Goal: Information Seeking & Learning: Learn about a topic

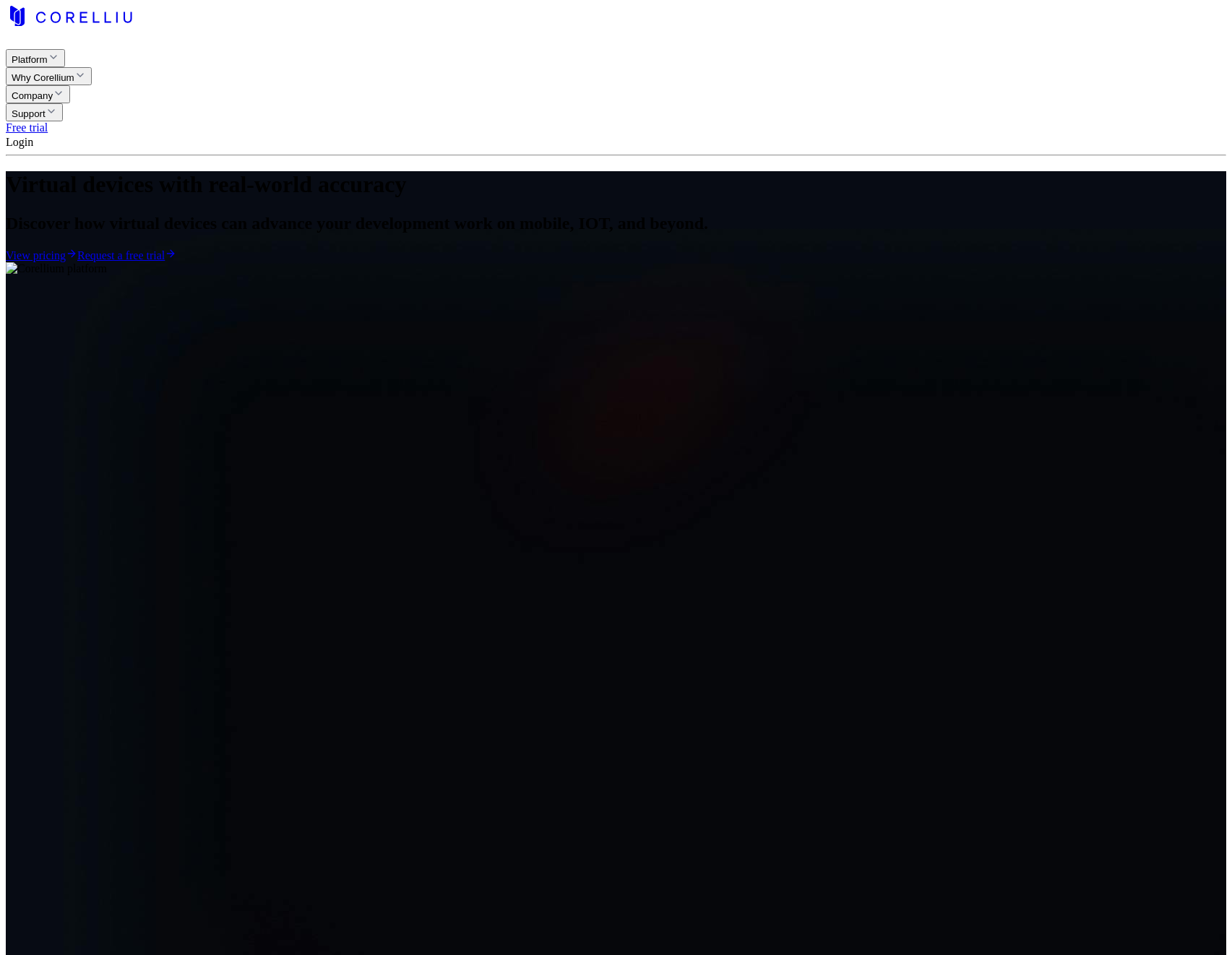
click at [45, 136] on span "Login" at bounding box center [26, 142] width 39 height 12
click at [1116, 88] on p "For single-user accounts." at bounding box center [1174, 94] width 116 height 13
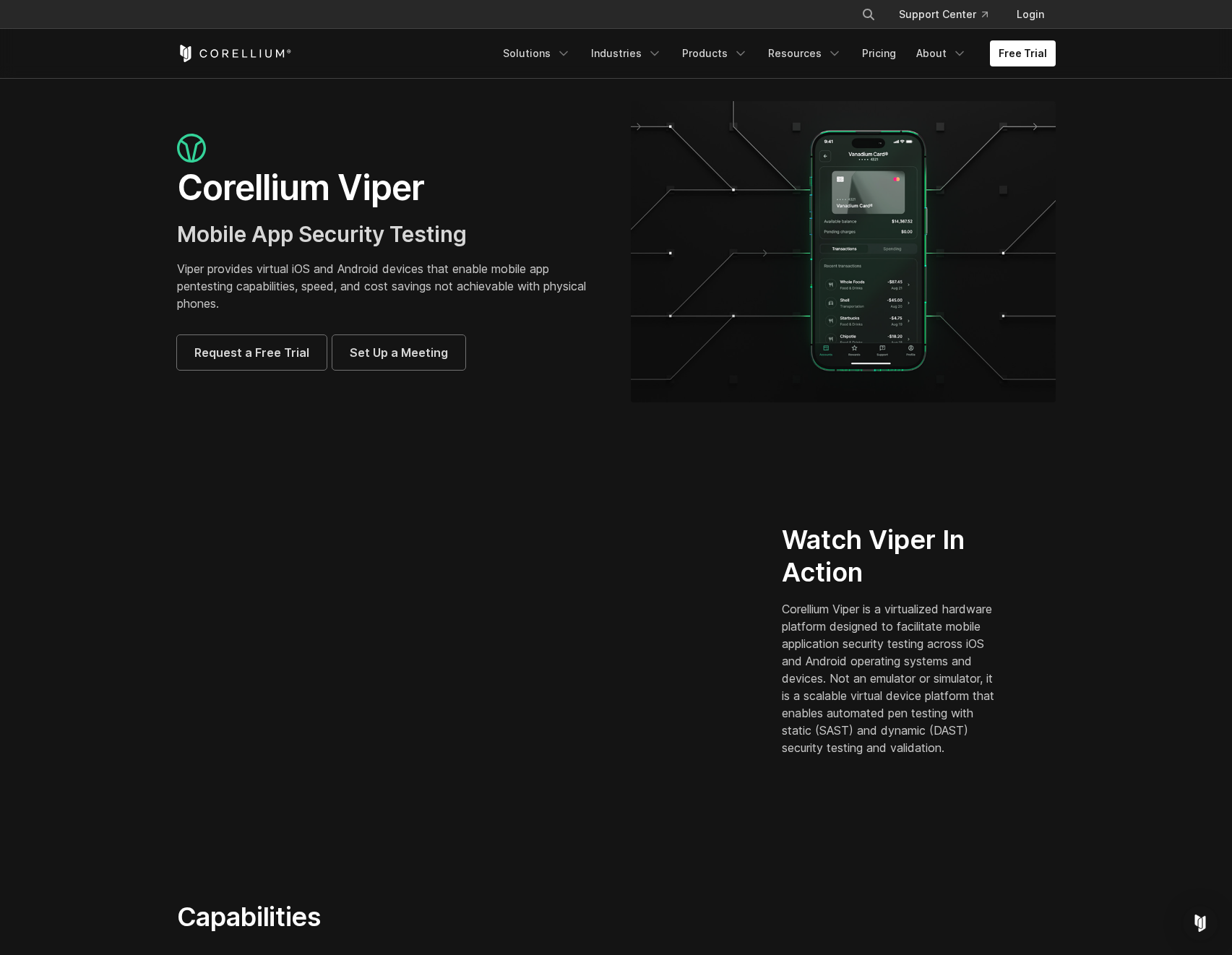
click at [344, 279] on p "Viper provides virtual iOS and Android devices that enable mobile app pentestin…" at bounding box center [389, 286] width 425 height 52
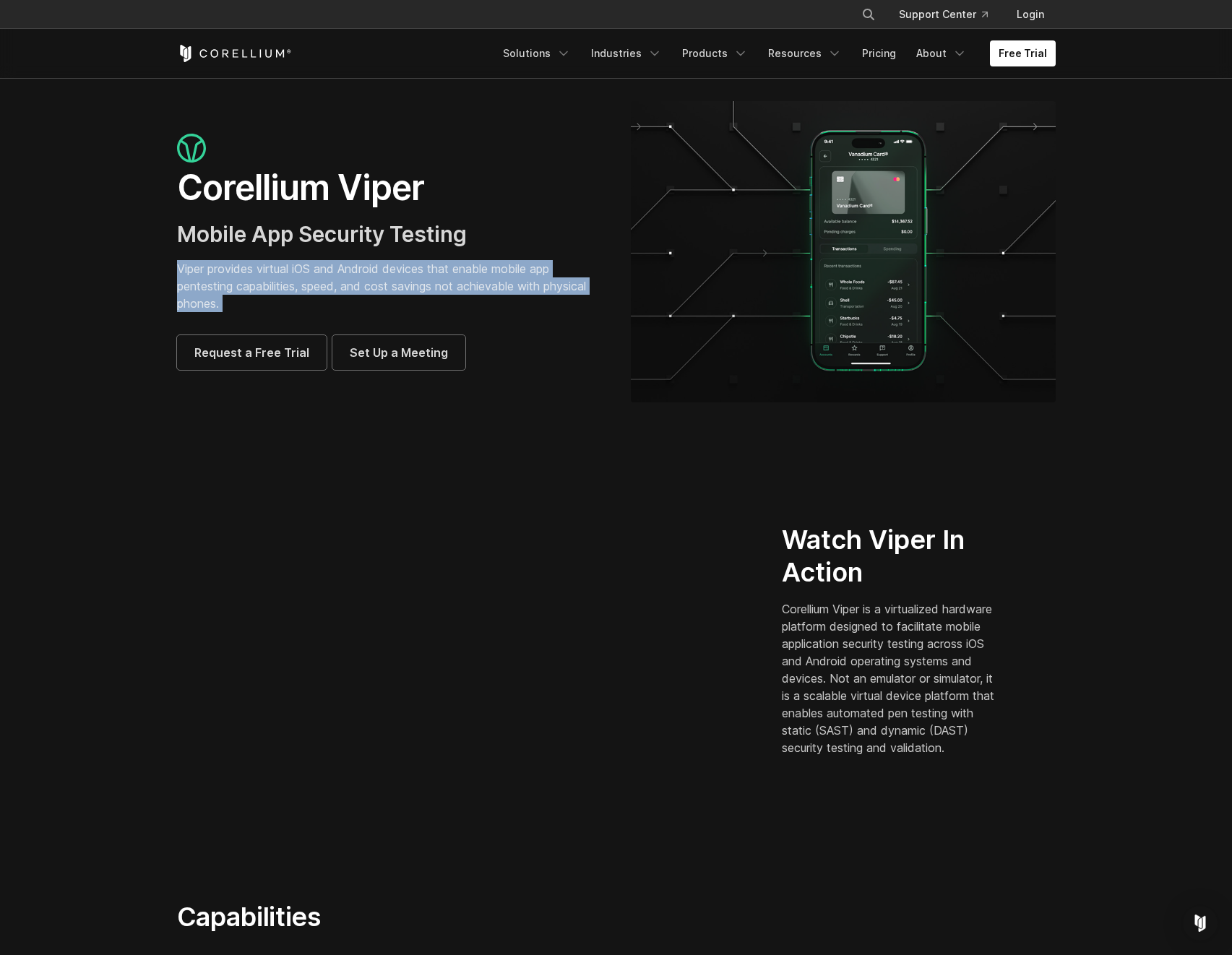
click at [344, 279] on p "Viper provides virtual iOS and Android devices that enable mobile app pentestin…" at bounding box center [389, 286] width 425 height 52
click at [337, 286] on p "Viper provides virtual iOS and Android devices that enable mobile app pentestin…" at bounding box center [389, 286] width 425 height 52
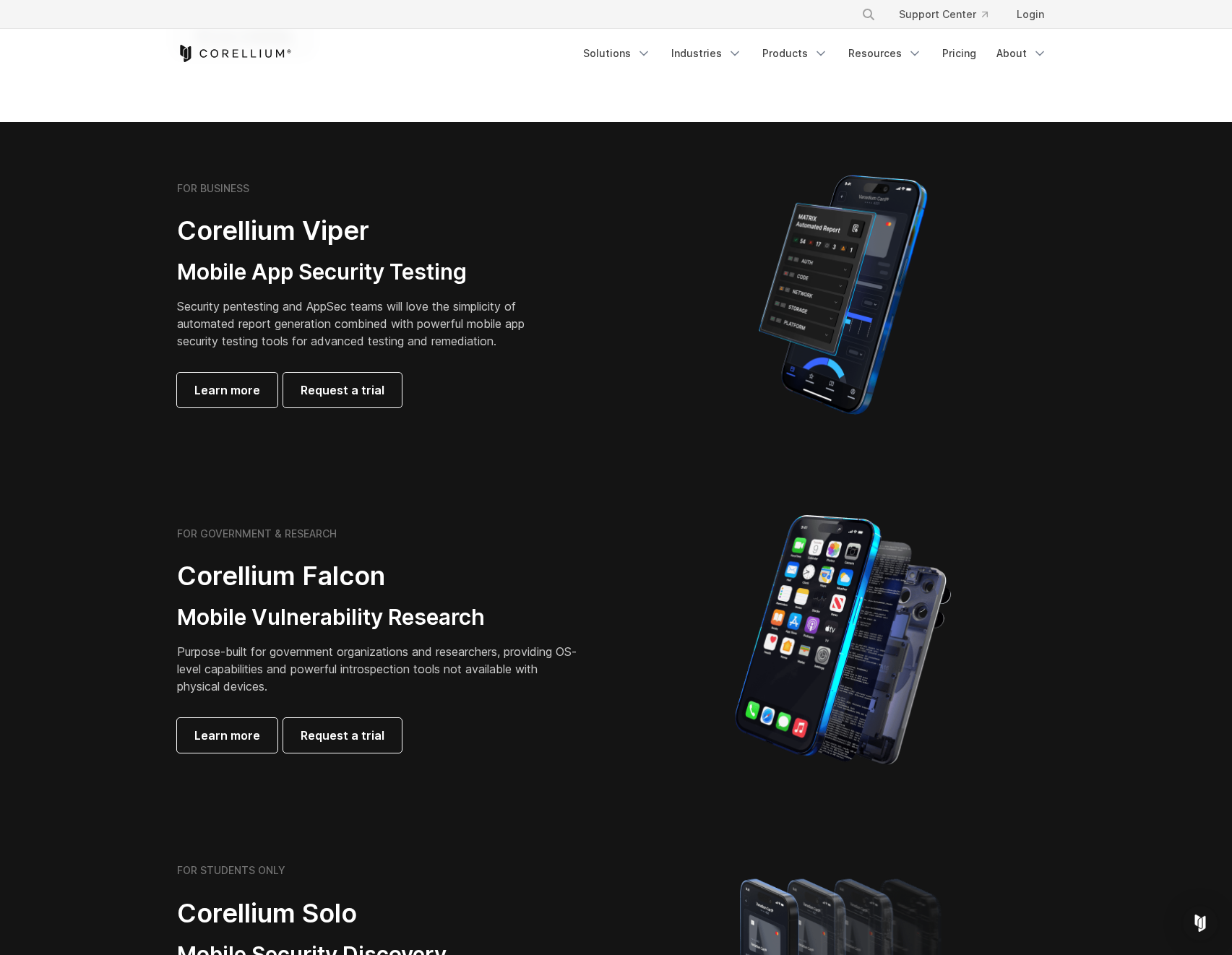
scroll to position [207, 0]
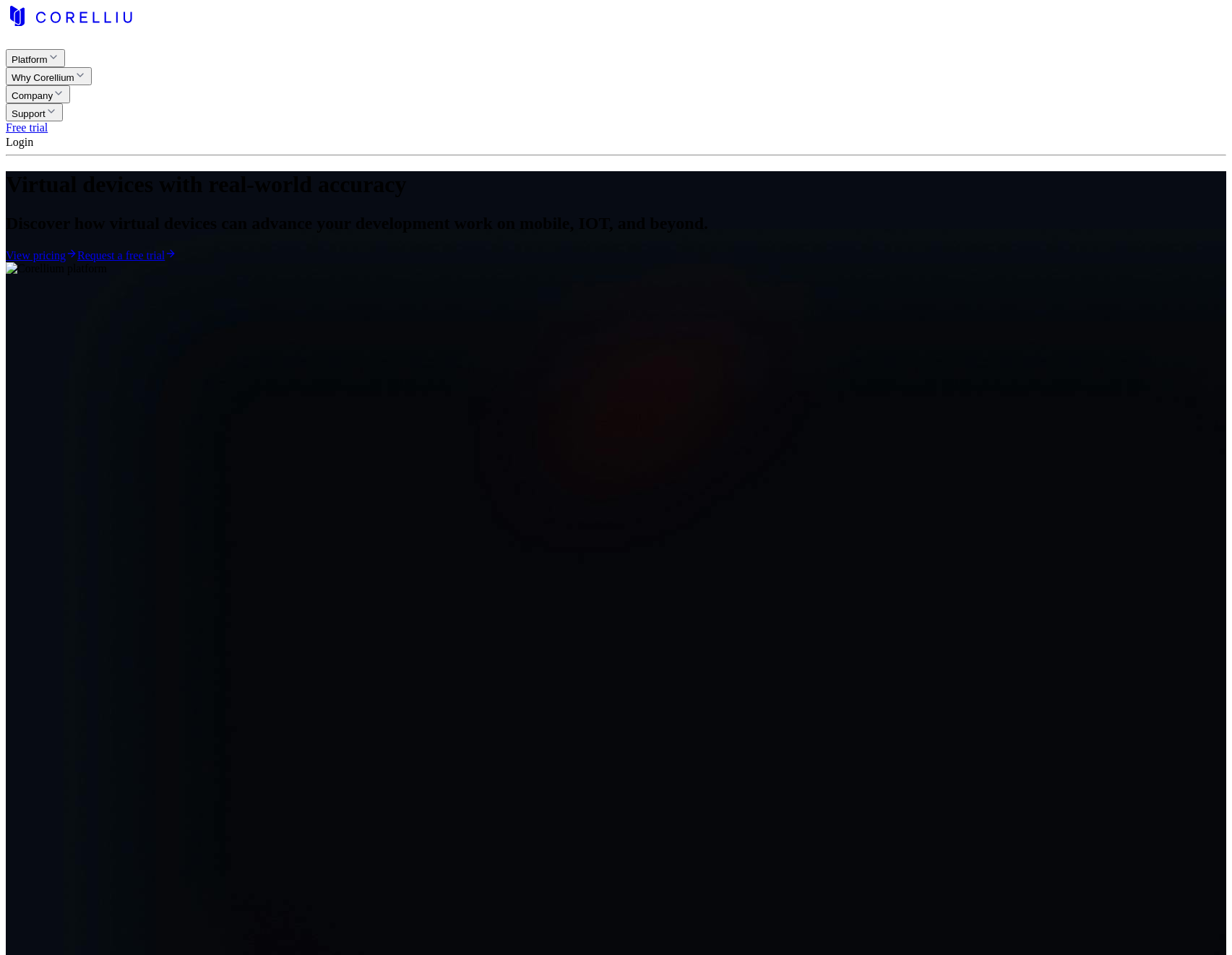
click at [48, 122] on link "Free trial" at bounding box center [26, 128] width 42 height 12
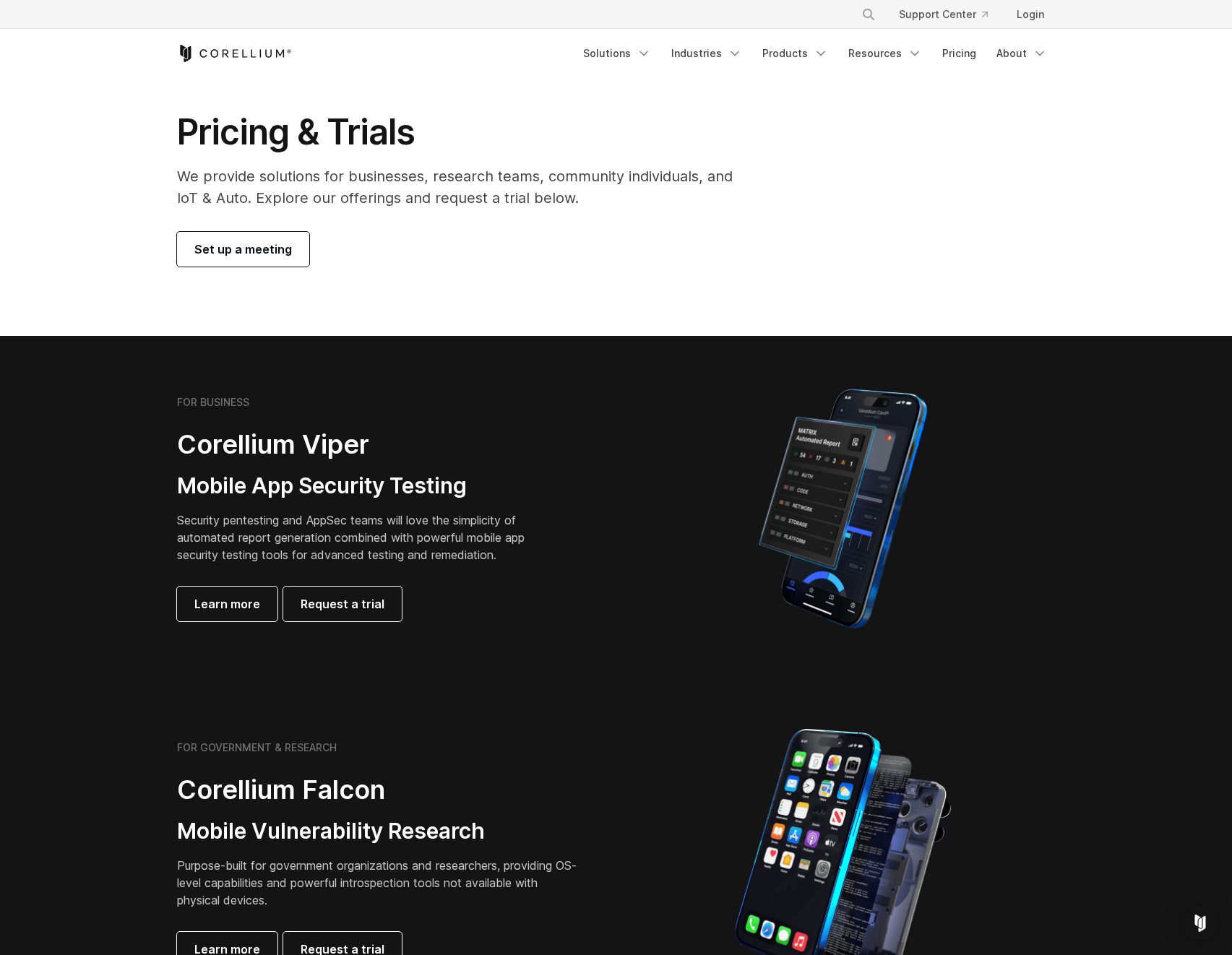
scroll to position [33, 0]
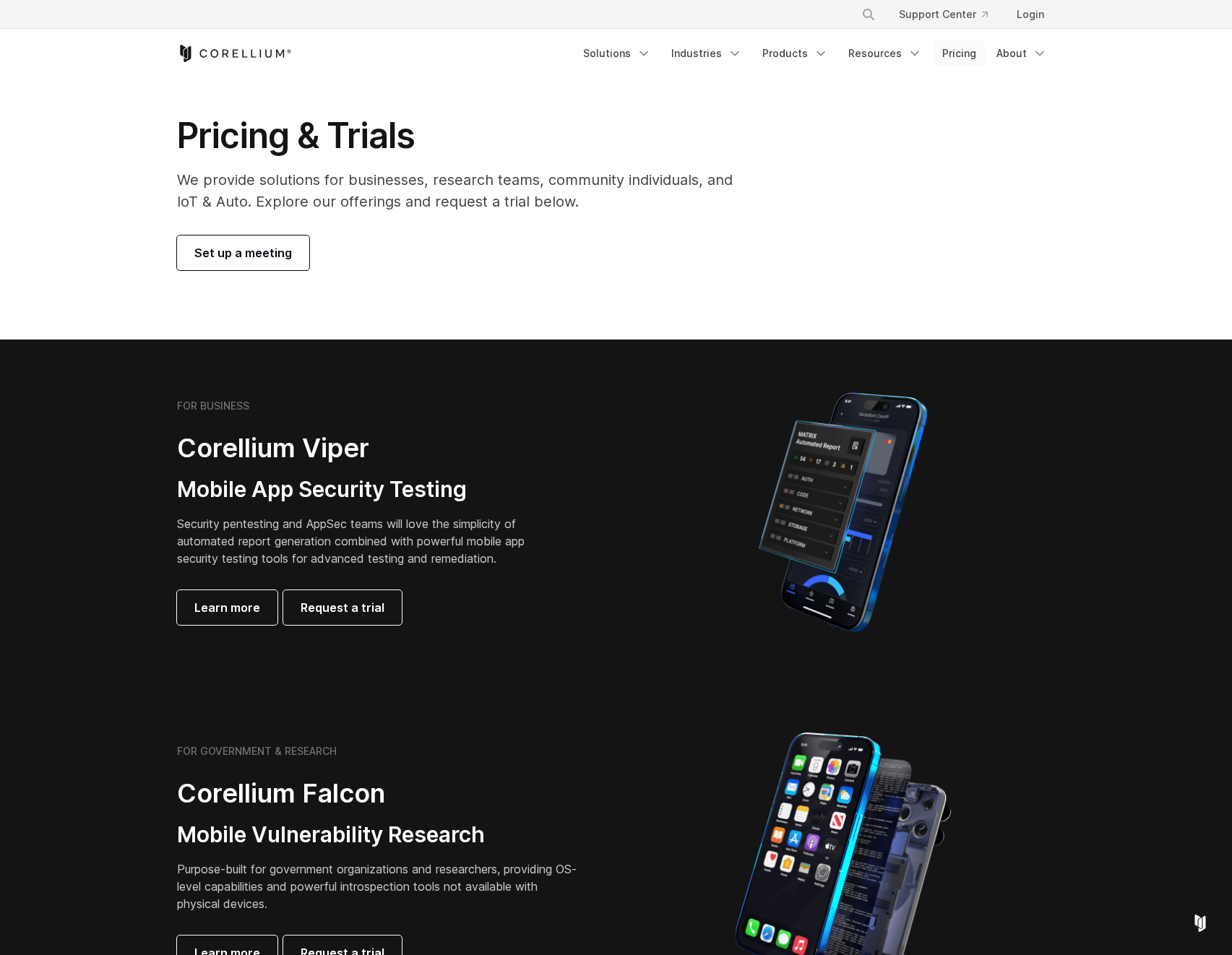
click at [951, 53] on link "Pricing" at bounding box center [959, 54] width 51 height 26
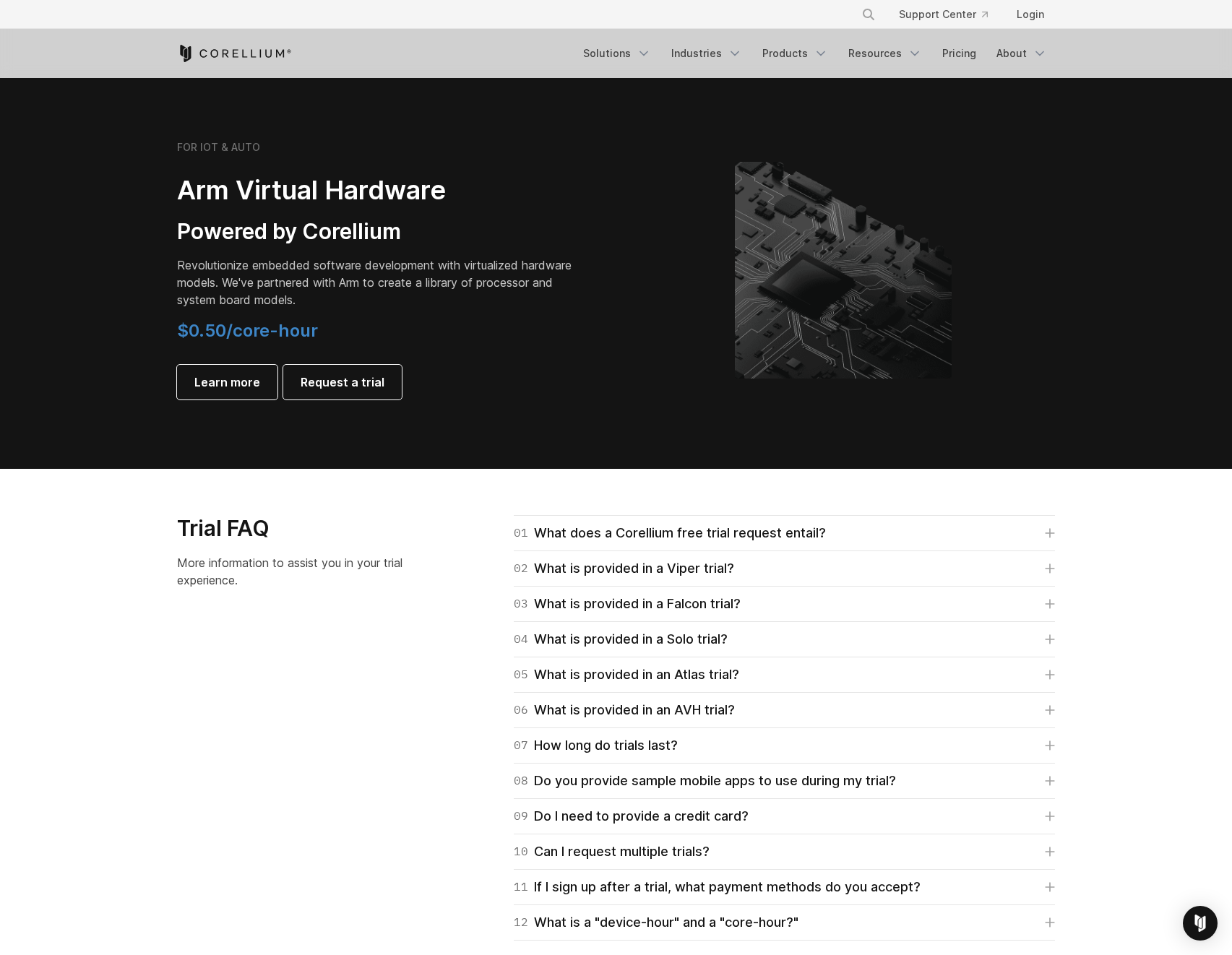
scroll to position [1985, 0]
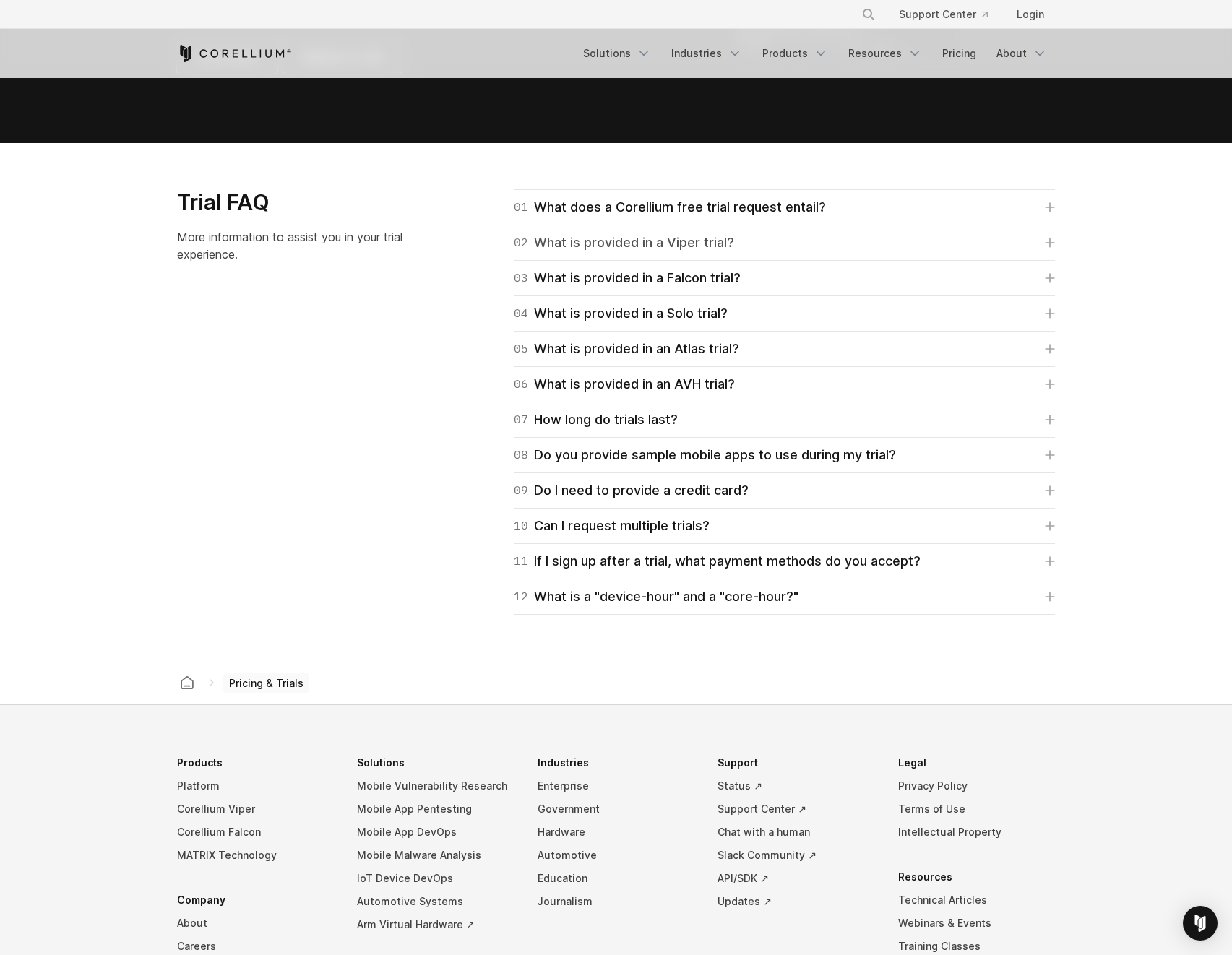
click at [664, 251] on div "02 What is provided in a Viper trial?" at bounding box center [624, 242] width 220 height 20
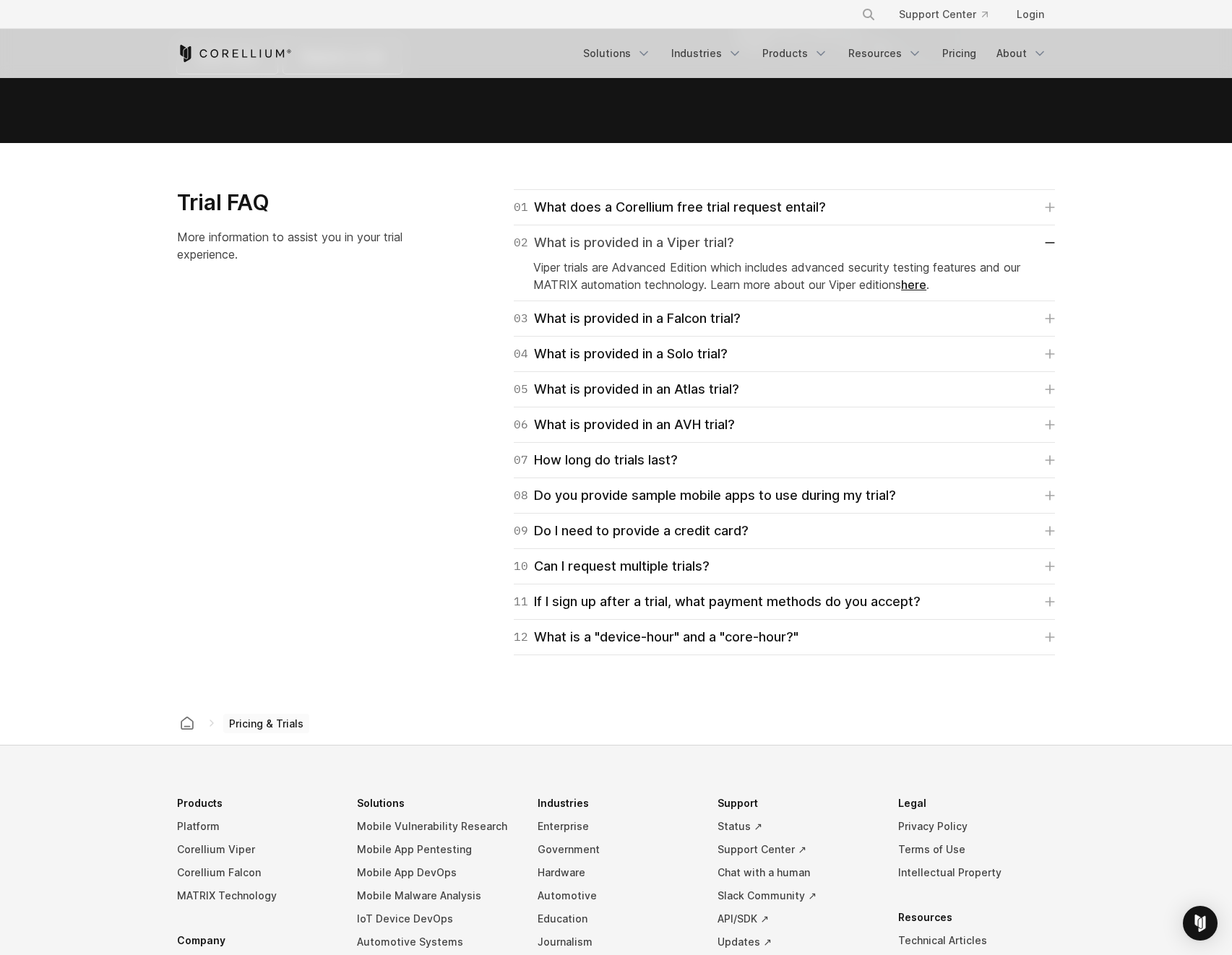
click at [664, 247] on div "02 What is provided in a Viper trial?" at bounding box center [624, 242] width 220 height 20
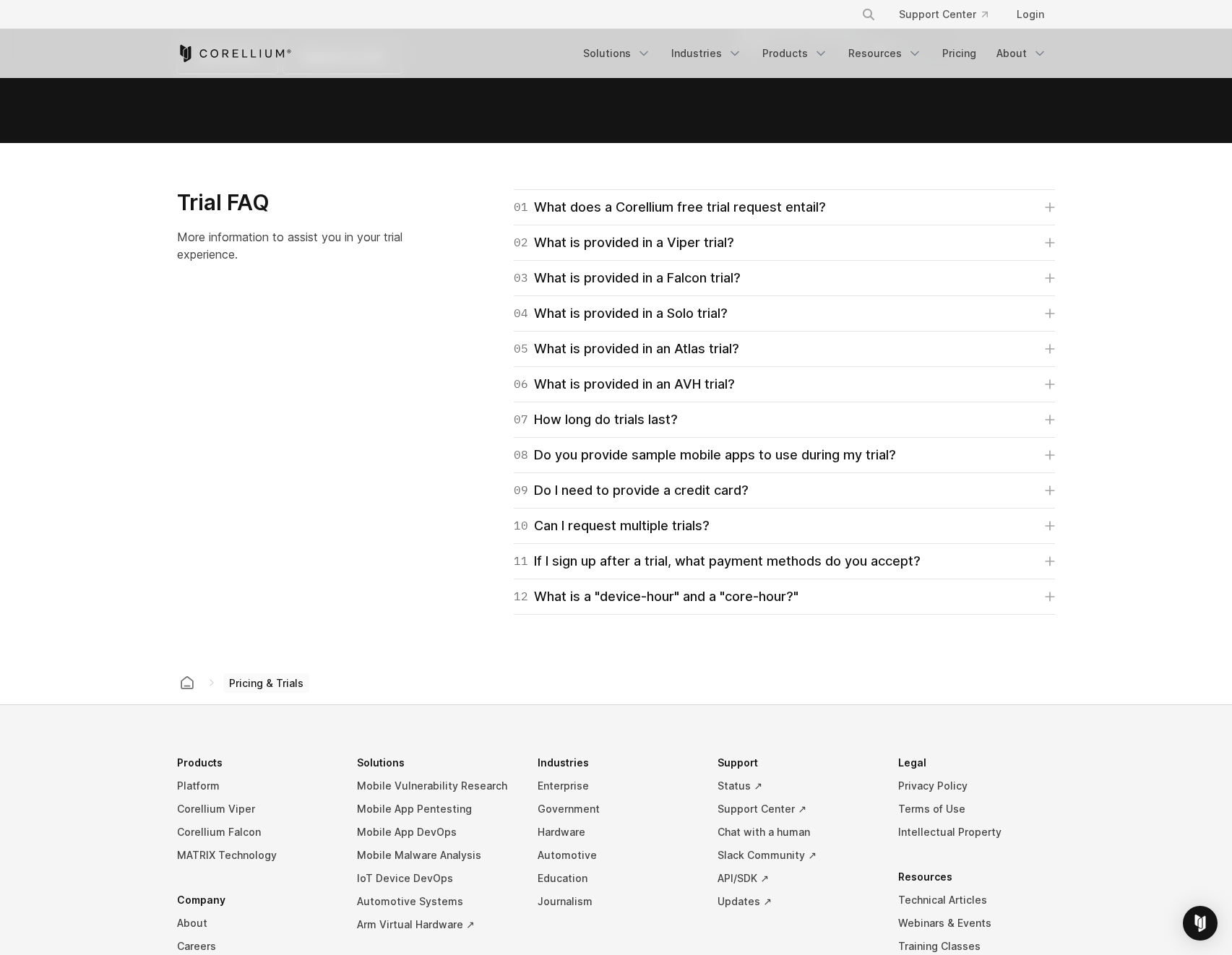
click at [689, 218] on div "01 What does a Corellium free trial request entail? For Falcon, Viper, and Atla…" at bounding box center [784, 207] width 541 height 36
click at [689, 207] on div "01 What does a Corellium free trial request entail?" at bounding box center [670, 207] width 312 height 20
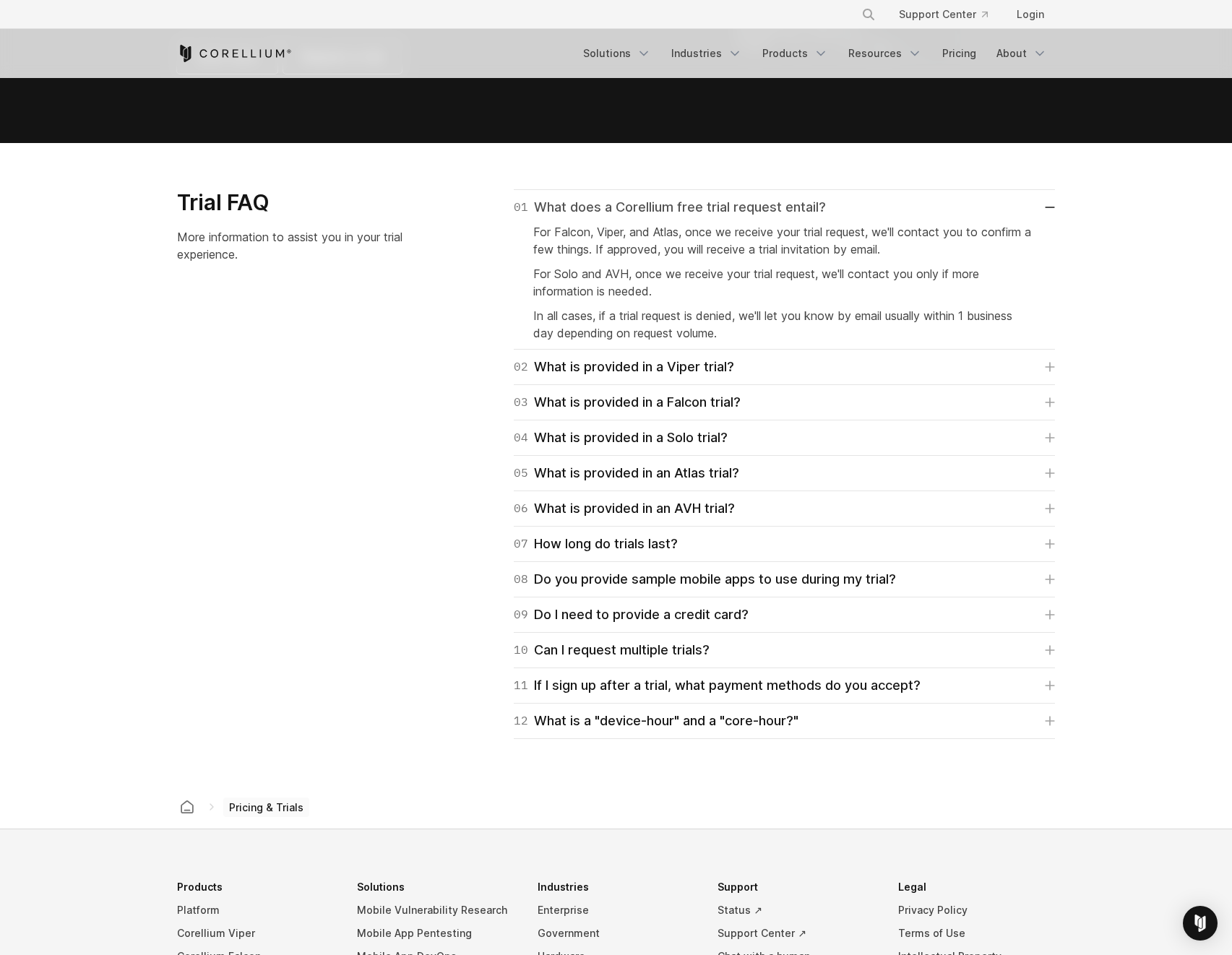
click at [689, 206] on div "01 What does a Corellium free trial request entail?" at bounding box center [670, 207] width 312 height 20
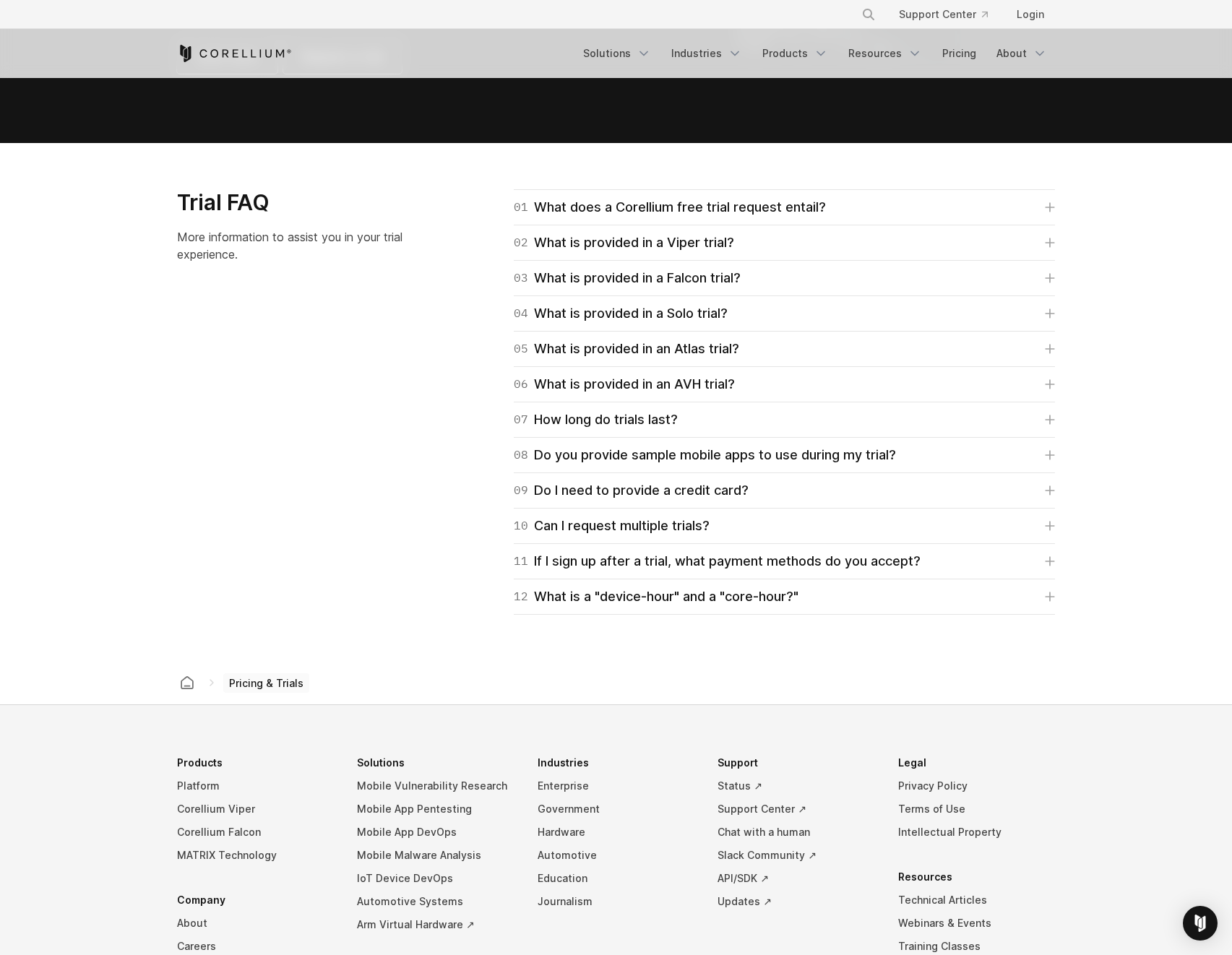
click at [271, 683] on span "Pricing & Trials" at bounding box center [265, 683] width 86 height 20
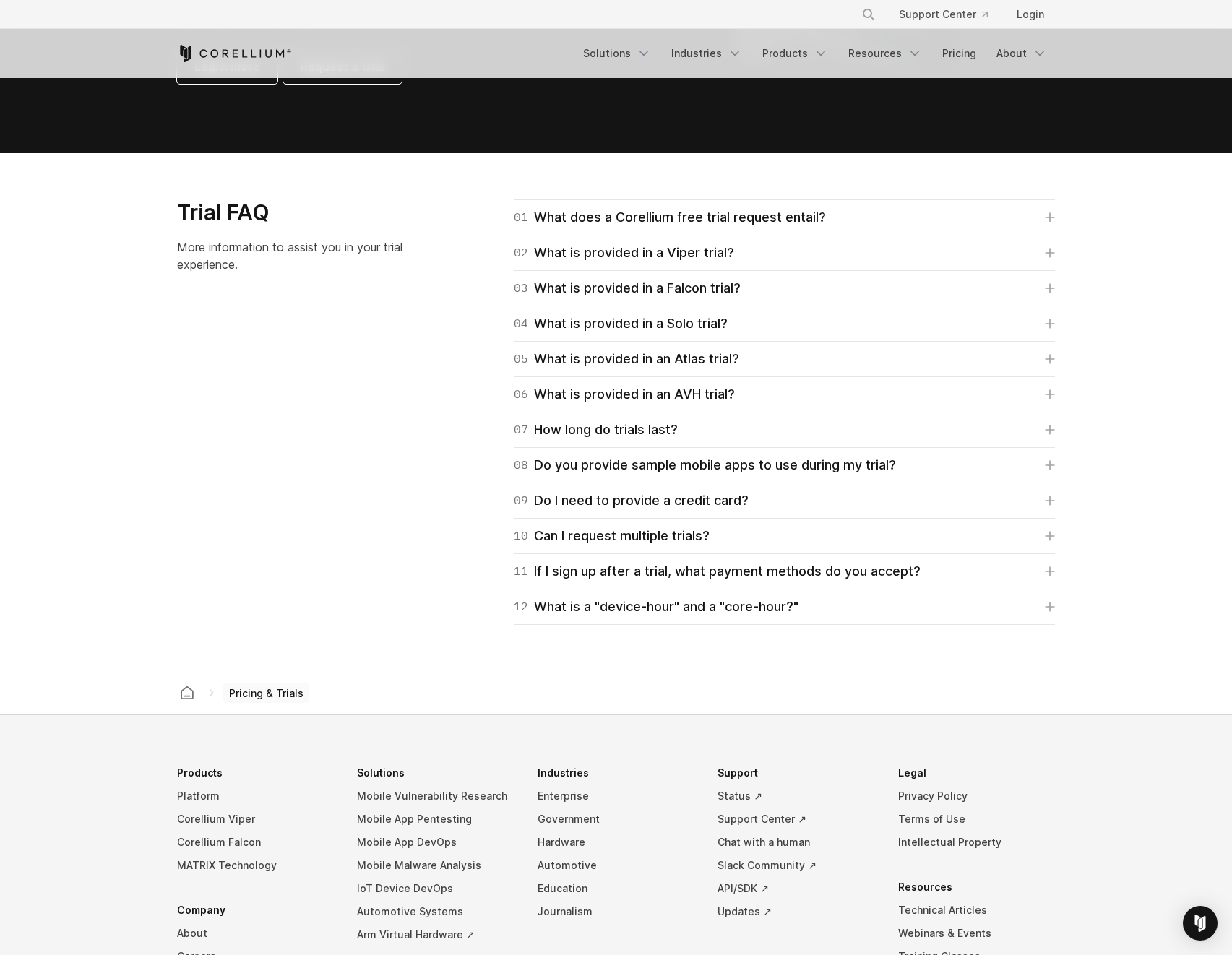
scroll to position [1973, 0]
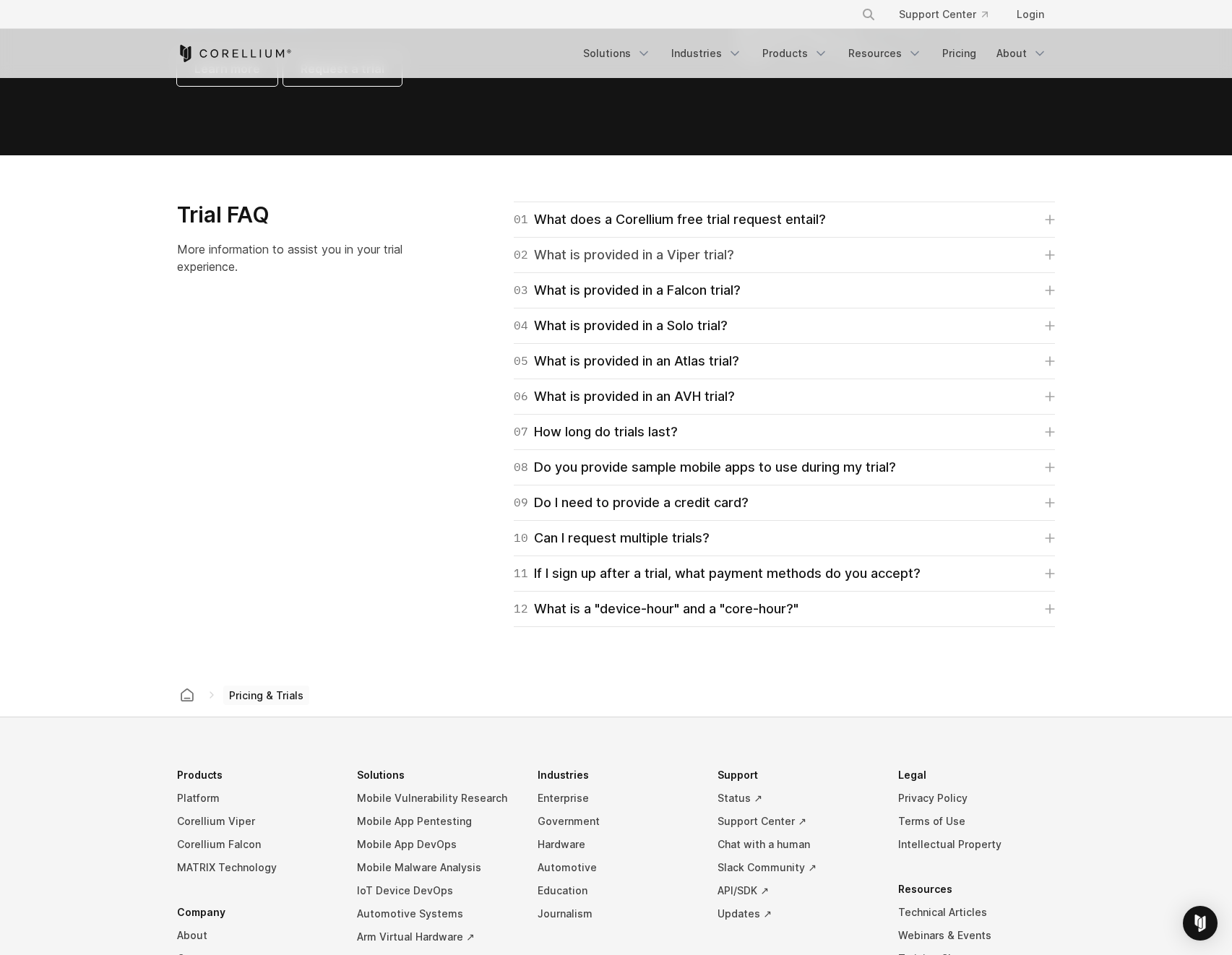
click at [688, 247] on div "02 What is provided in a Viper trial?" at bounding box center [624, 255] width 220 height 20
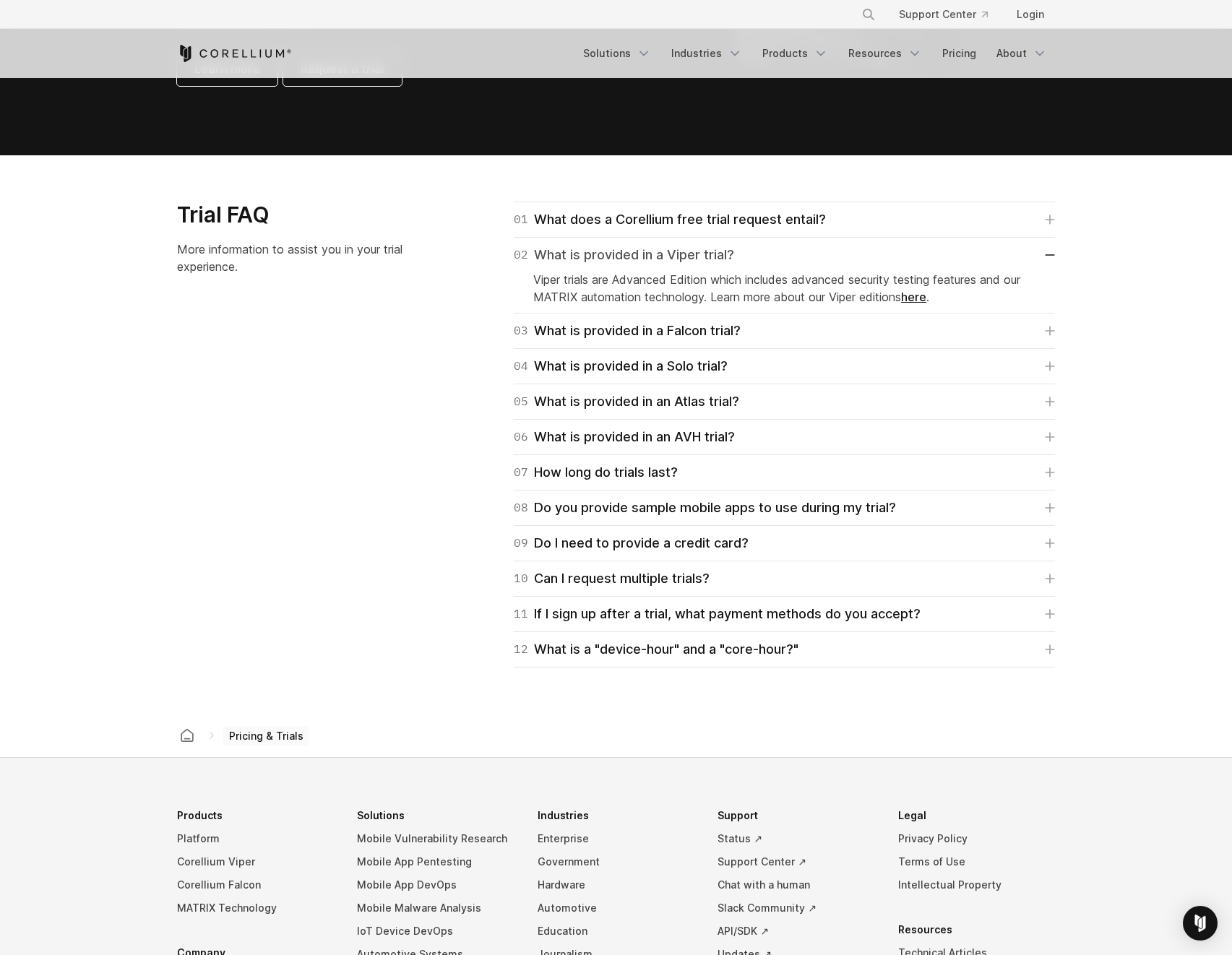
click at [688, 247] on div "02 What is provided in a Viper trial?" at bounding box center [624, 255] width 220 height 20
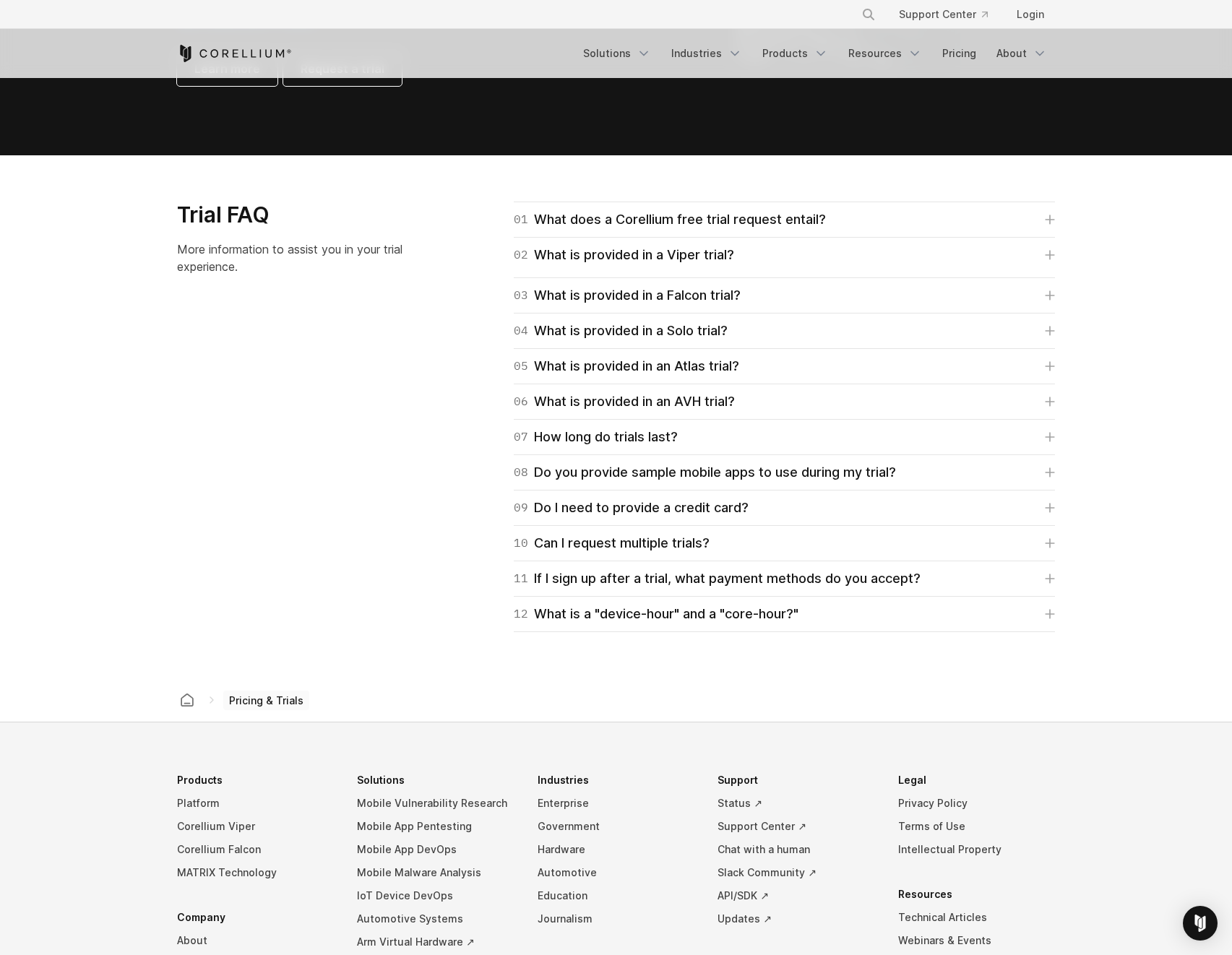
click at [681, 314] on div "04 What is provided in a Solo trial? Corellium's Solo trial is for students onl…" at bounding box center [784, 332] width 541 height 36
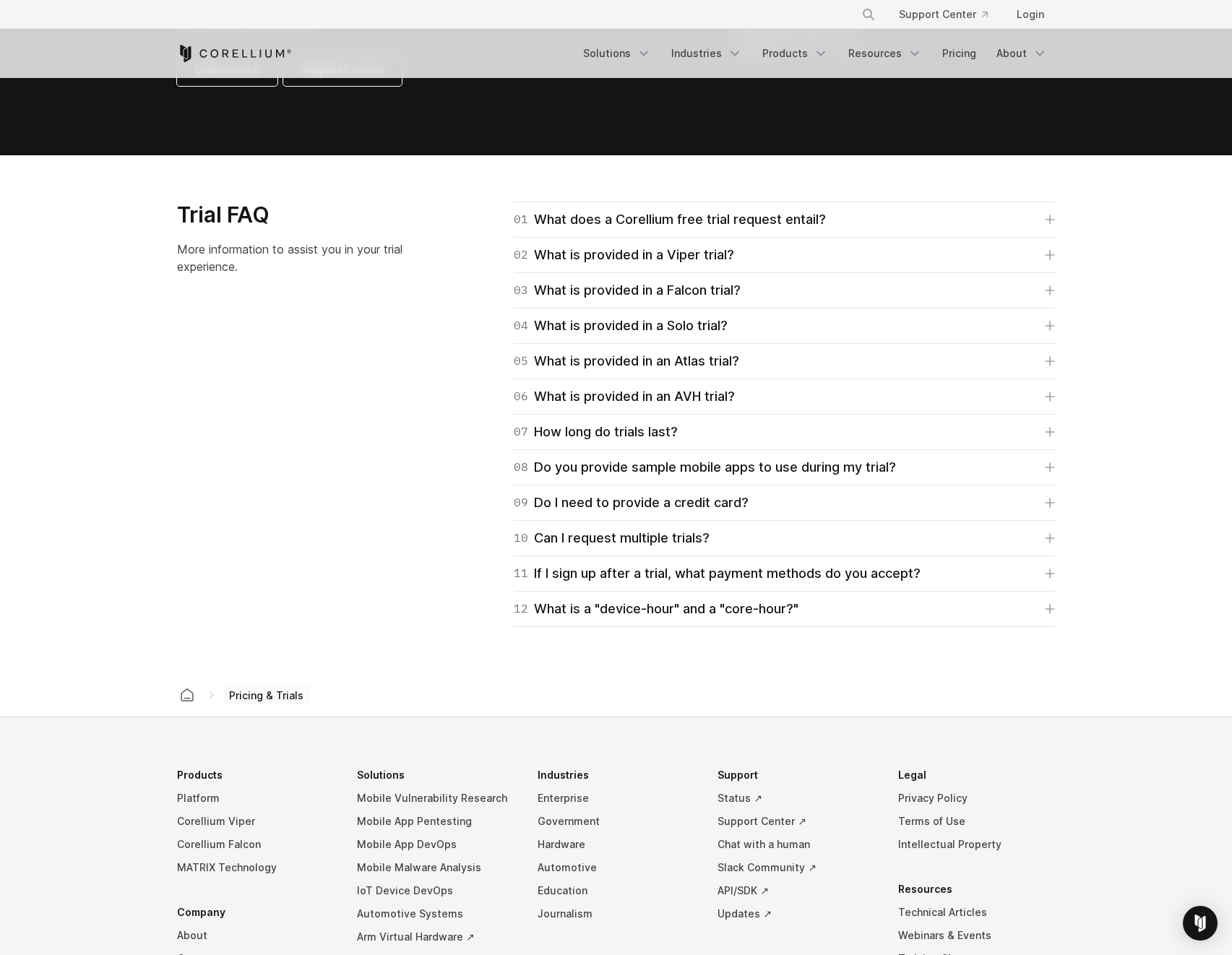
click at [681, 304] on div "03 What is provided in a Falcon trial? Falcon trials are Essentials Edition. Pr…" at bounding box center [784, 291] width 541 height 36
click at [671, 327] on div "04 What is provided in a Solo trial?" at bounding box center [620, 326] width 214 height 20
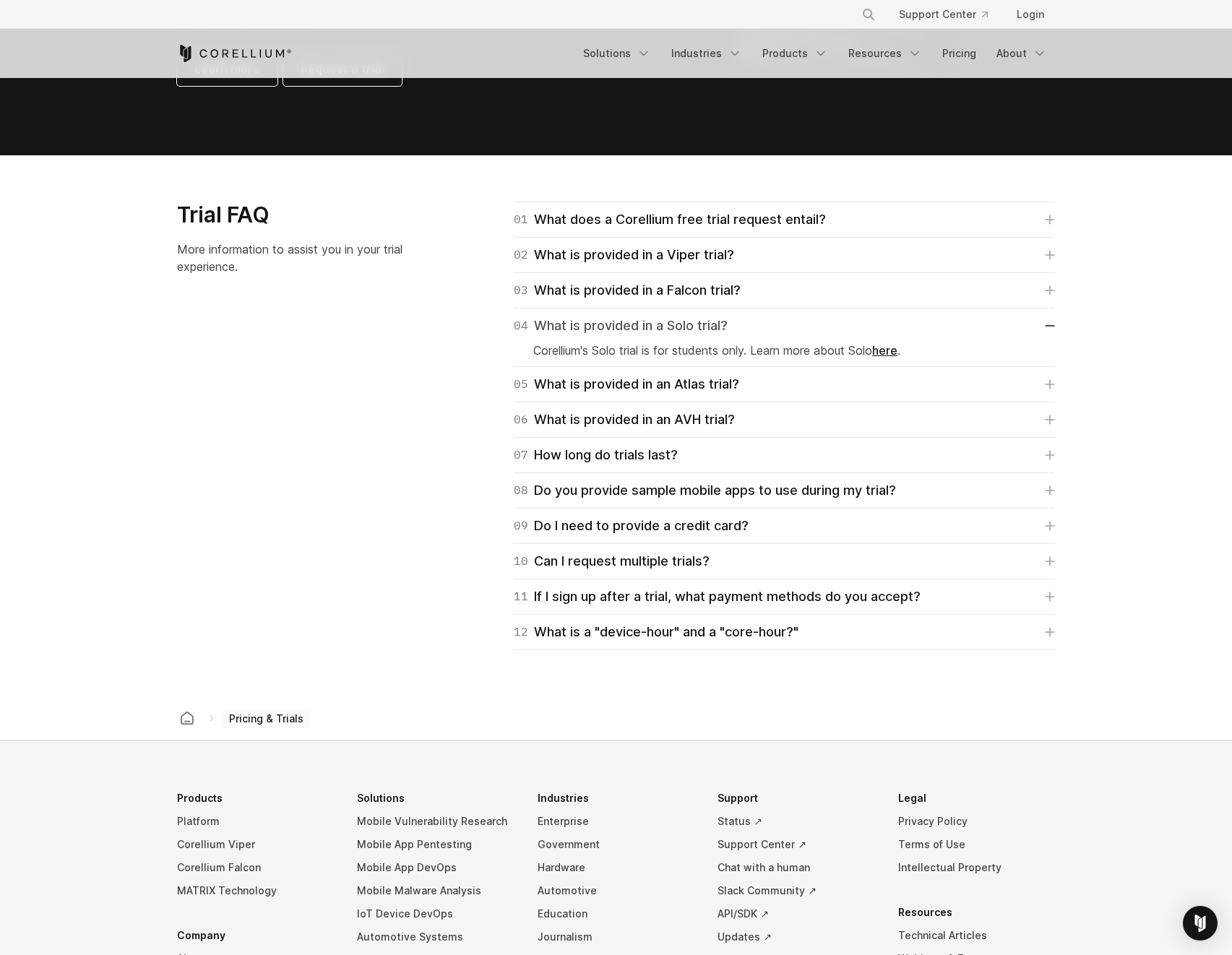
click at [671, 324] on div "04 What is provided in a Solo trial?" at bounding box center [620, 326] width 214 height 20
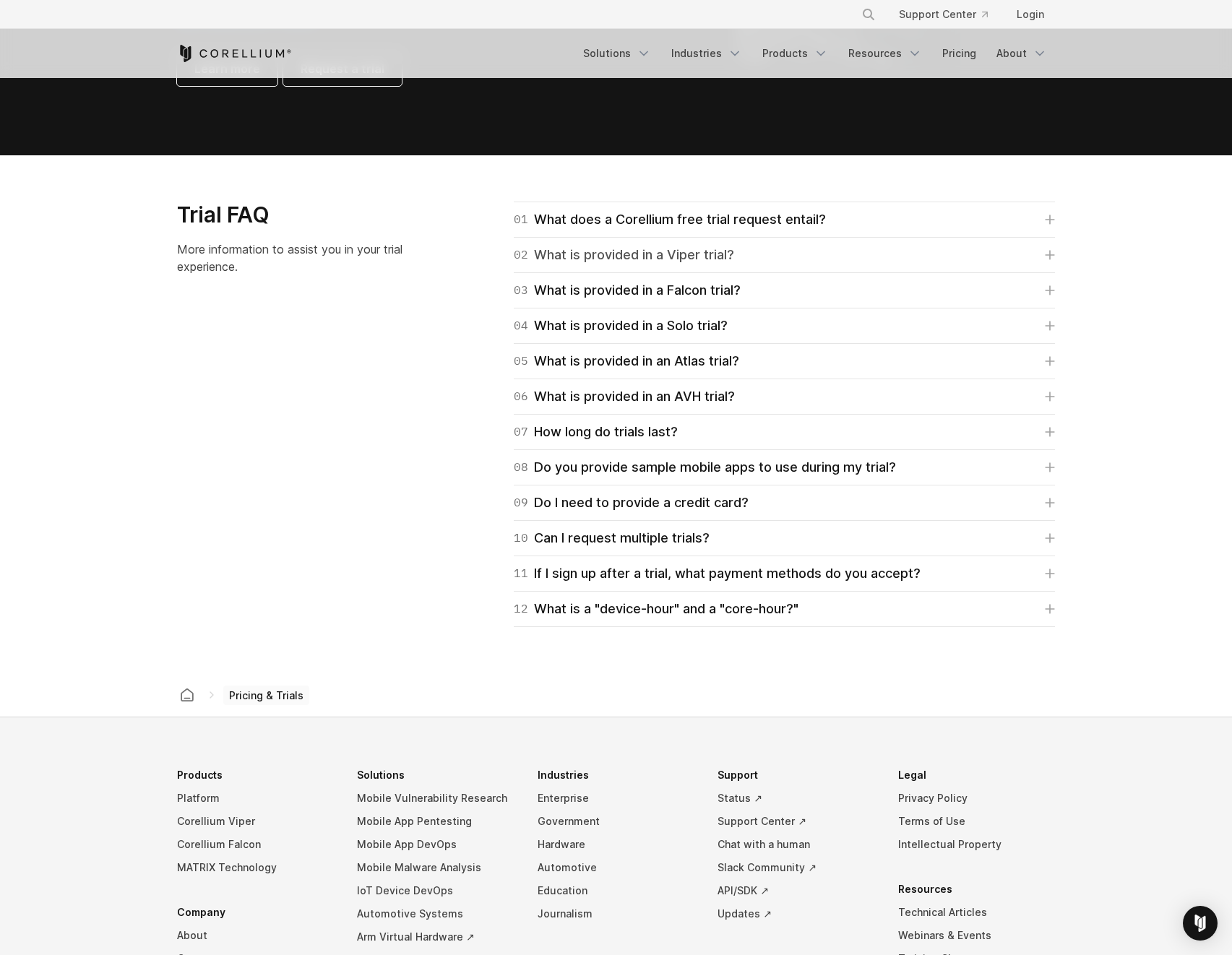
click at [690, 260] on div "02 What is provided in a Viper trial?" at bounding box center [624, 255] width 220 height 20
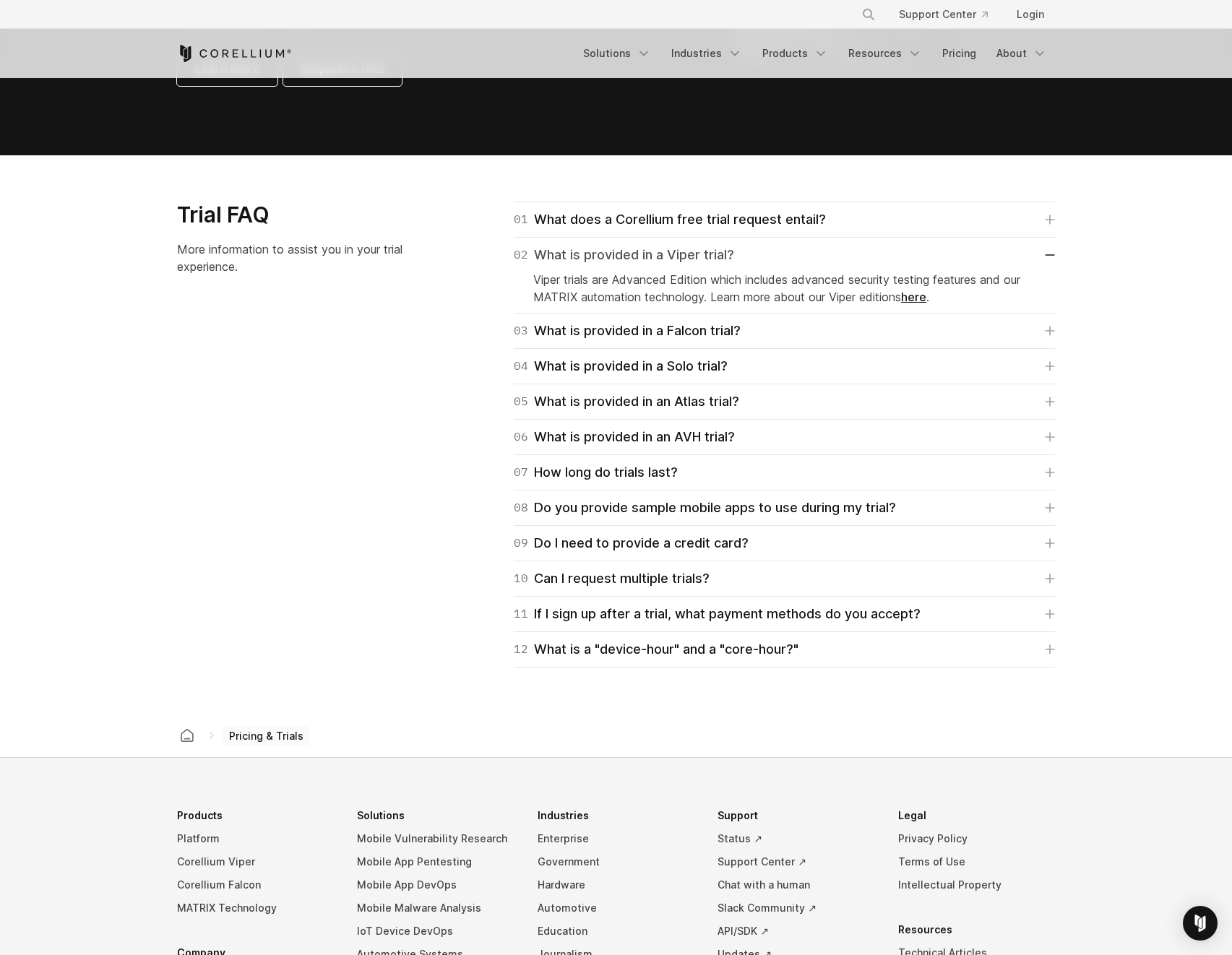
click at [687, 261] on div "02 What is provided in a Viper trial?" at bounding box center [624, 255] width 220 height 20
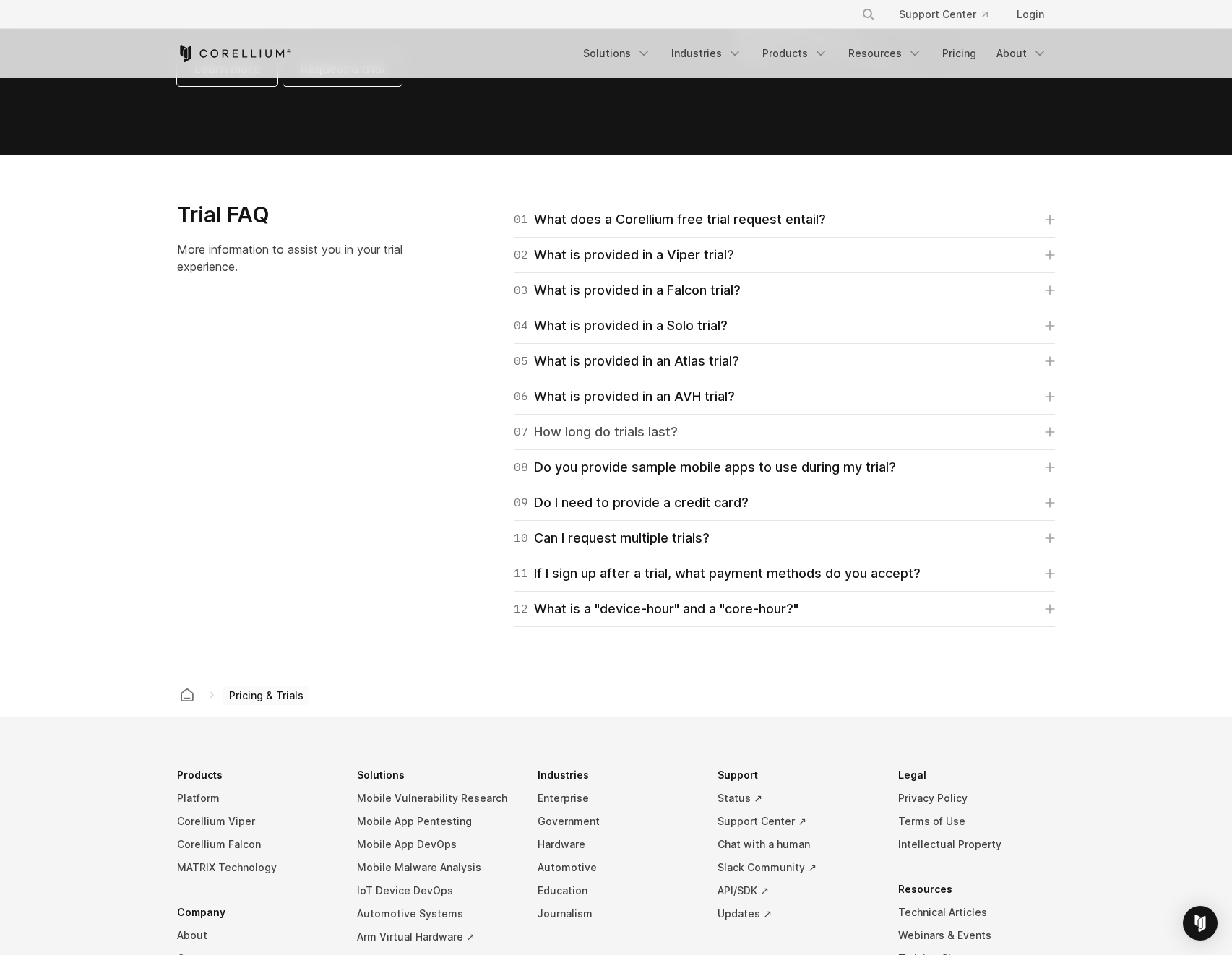
click at [653, 423] on div "07 How long do trials last?" at bounding box center [596, 432] width 164 height 20
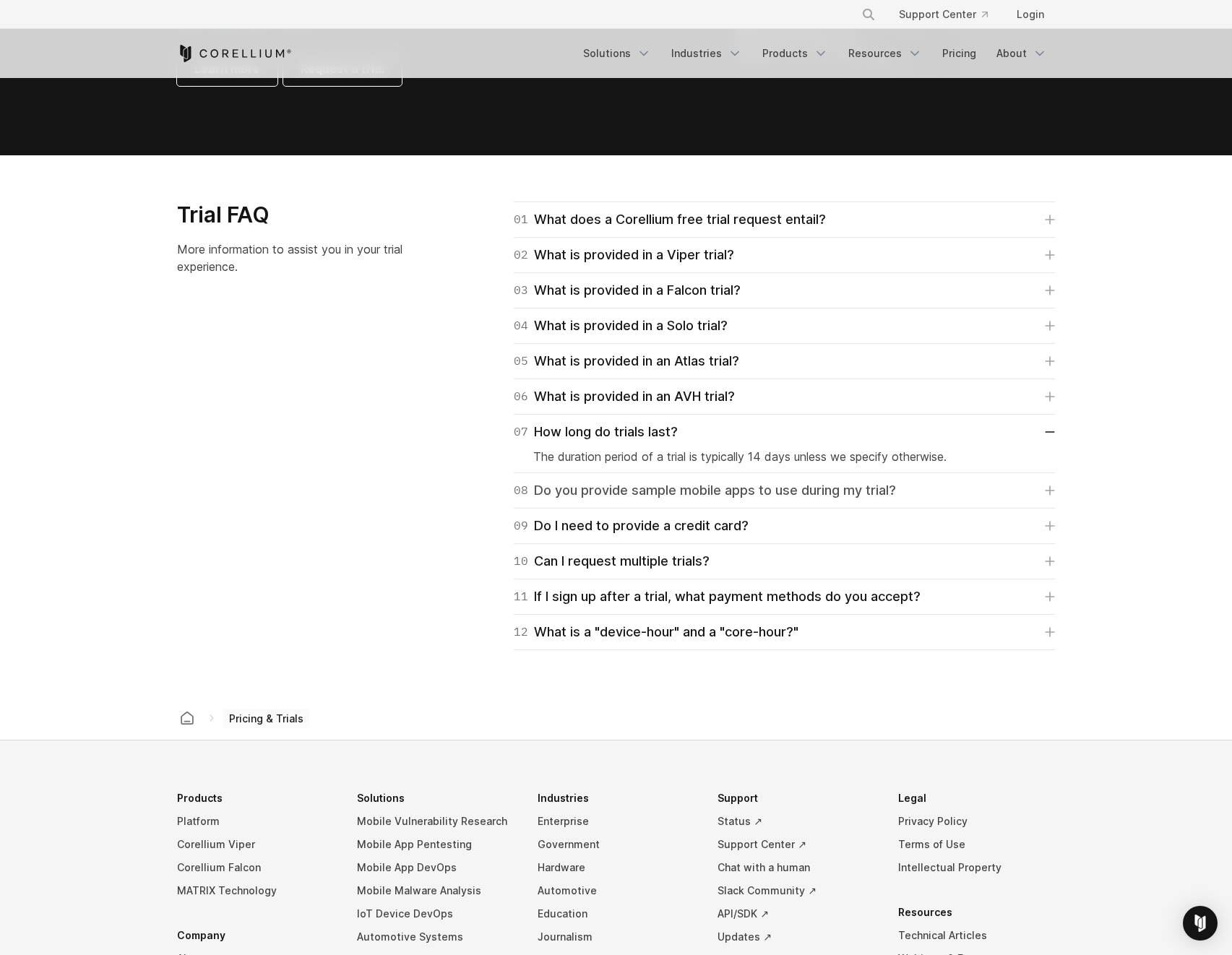
click at [618, 493] on div "08 Do you provide sample mobile apps to use during my trial?" at bounding box center [704, 491] width 382 height 20
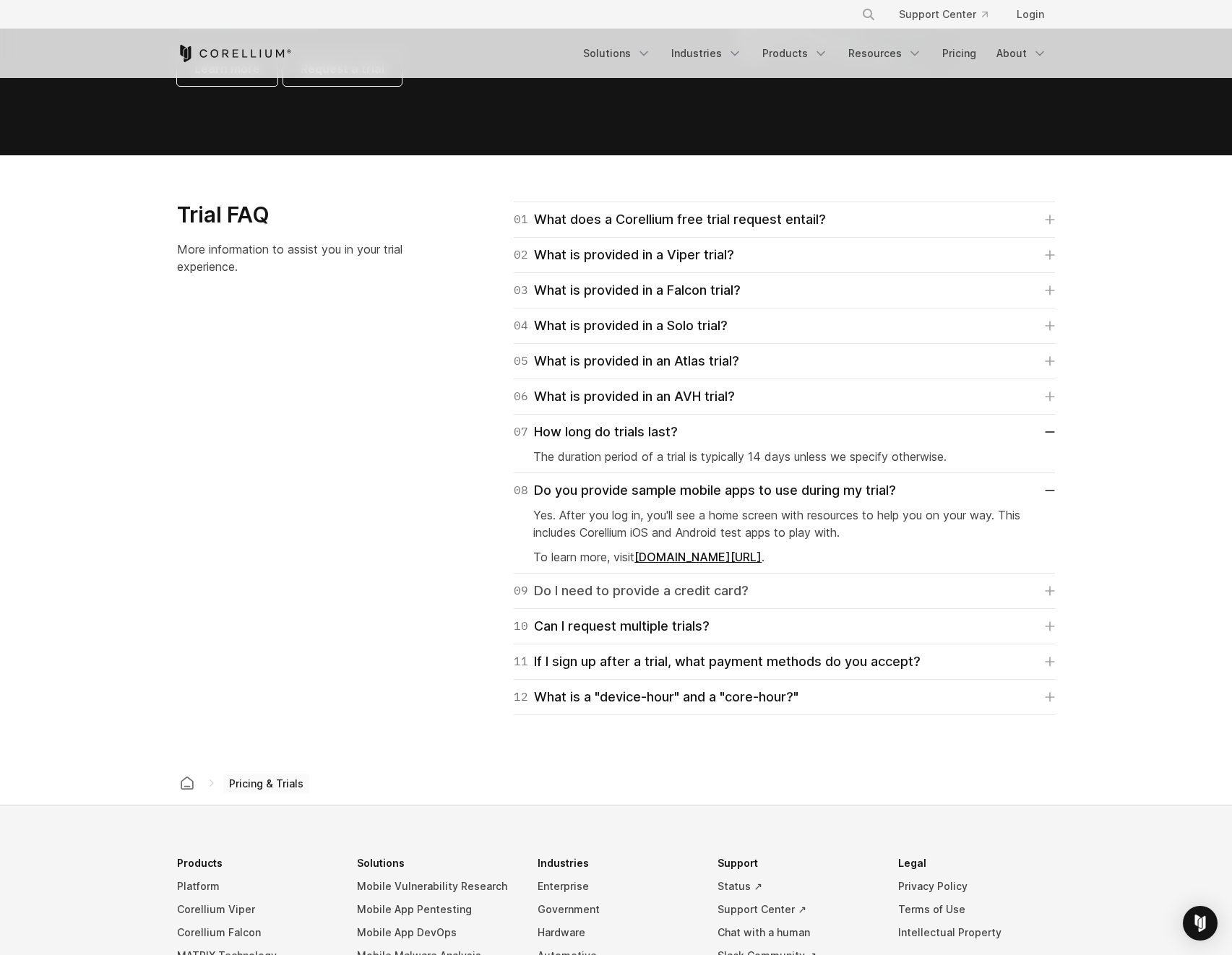
click at [639, 584] on div "09 Do I need to provide a credit card?" at bounding box center [631, 591] width 235 height 20
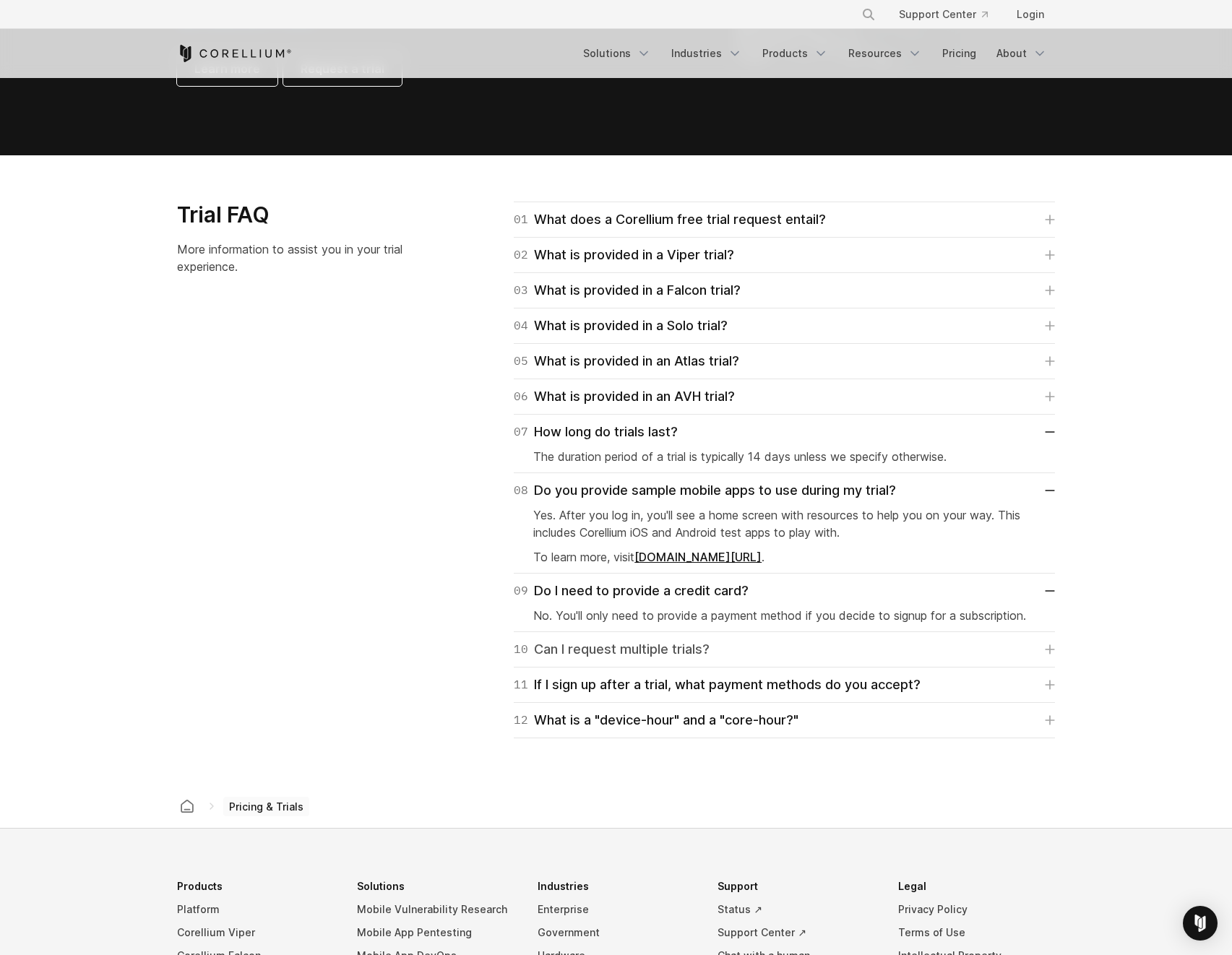
click at [606, 640] on div "10 Can I request multiple trials?" at bounding box center [612, 650] width 196 height 20
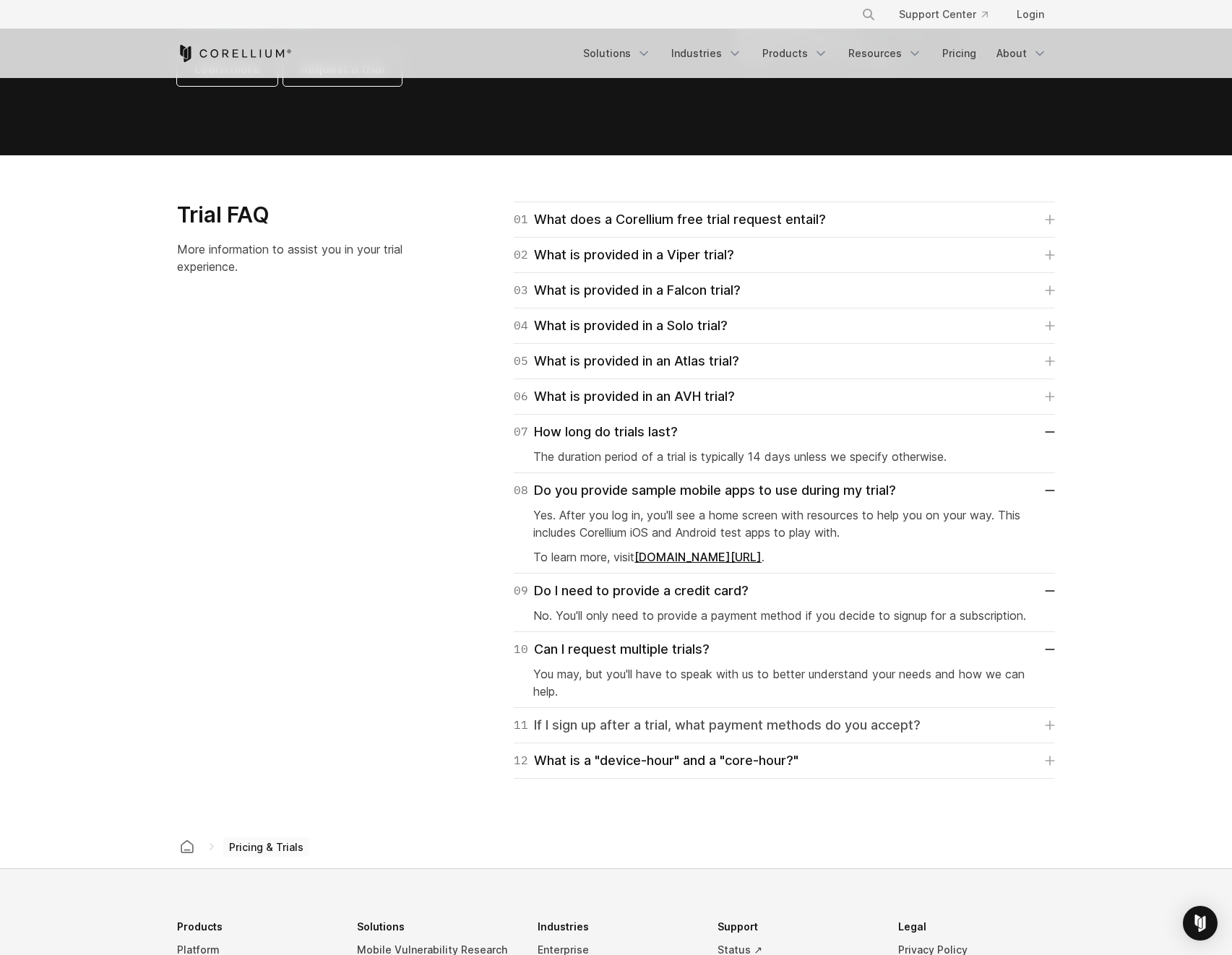
click at [622, 723] on div "11 If I sign up after a trial, what payment methods do you accept?" at bounding box center [717, 725] width 407 height 20
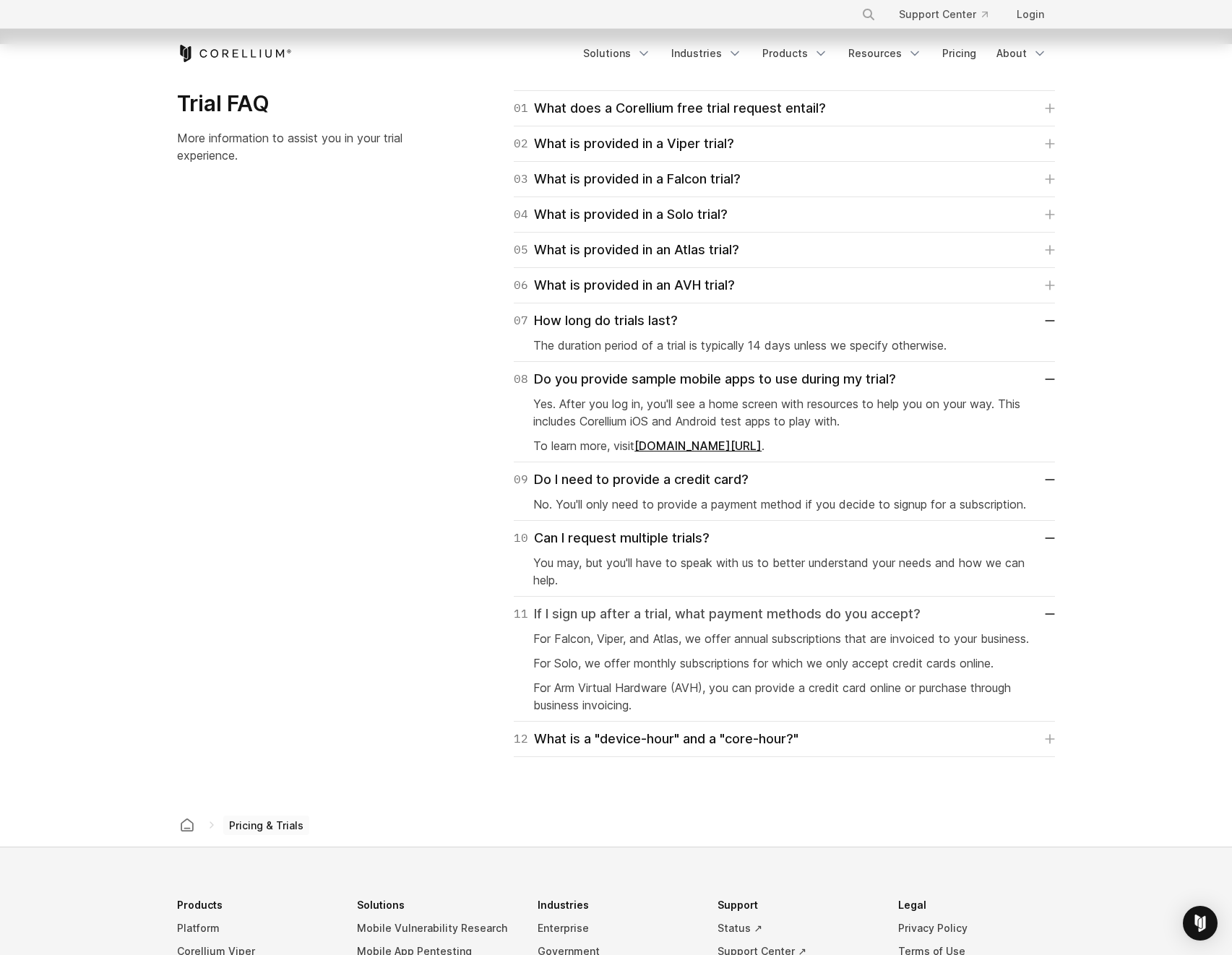
scroll to position [2081, 0]
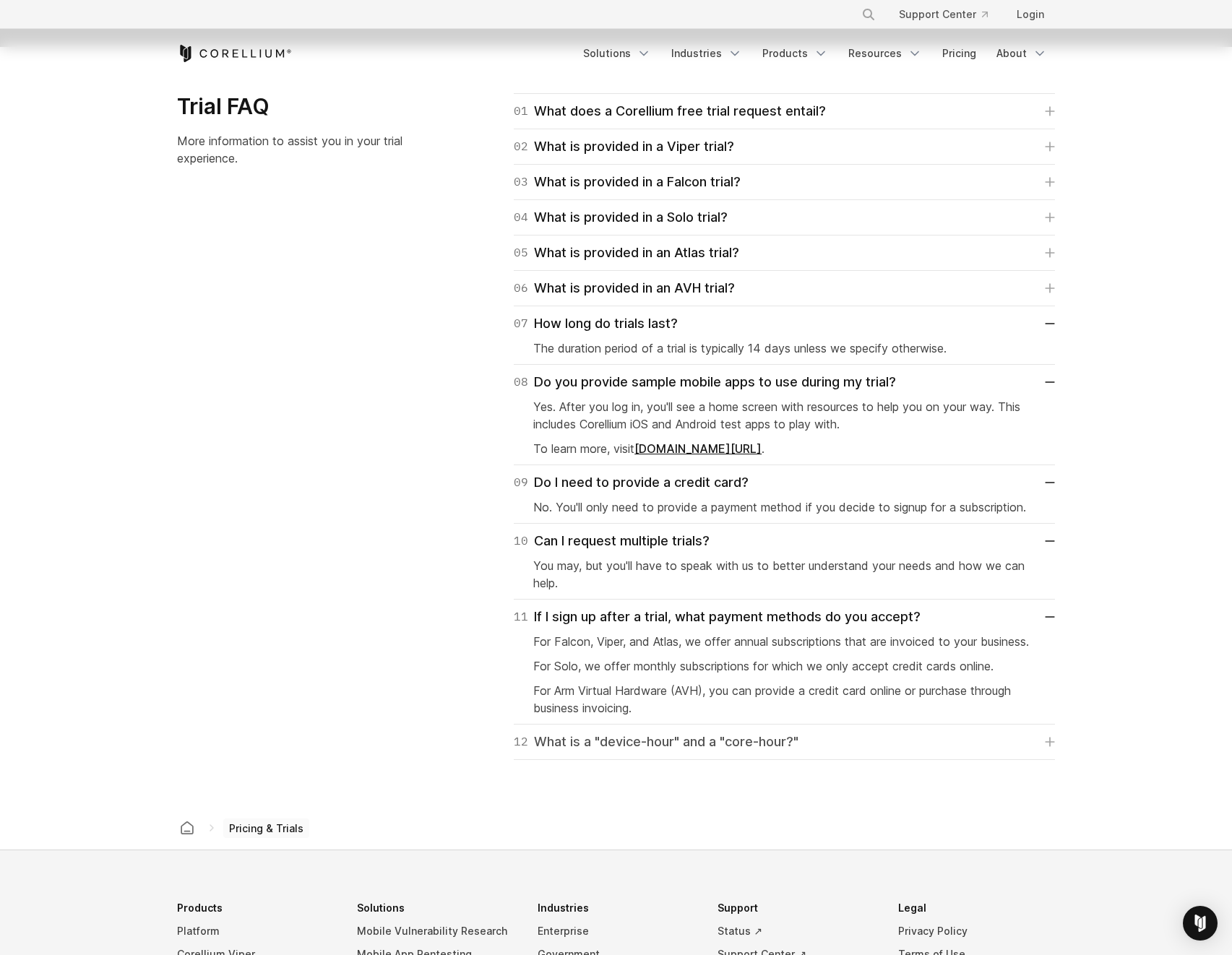
click at [585, 752] on div "12 What is a "device-hour" and a "core-hour?"" at bounding box center [656, 742] width 285 height 20
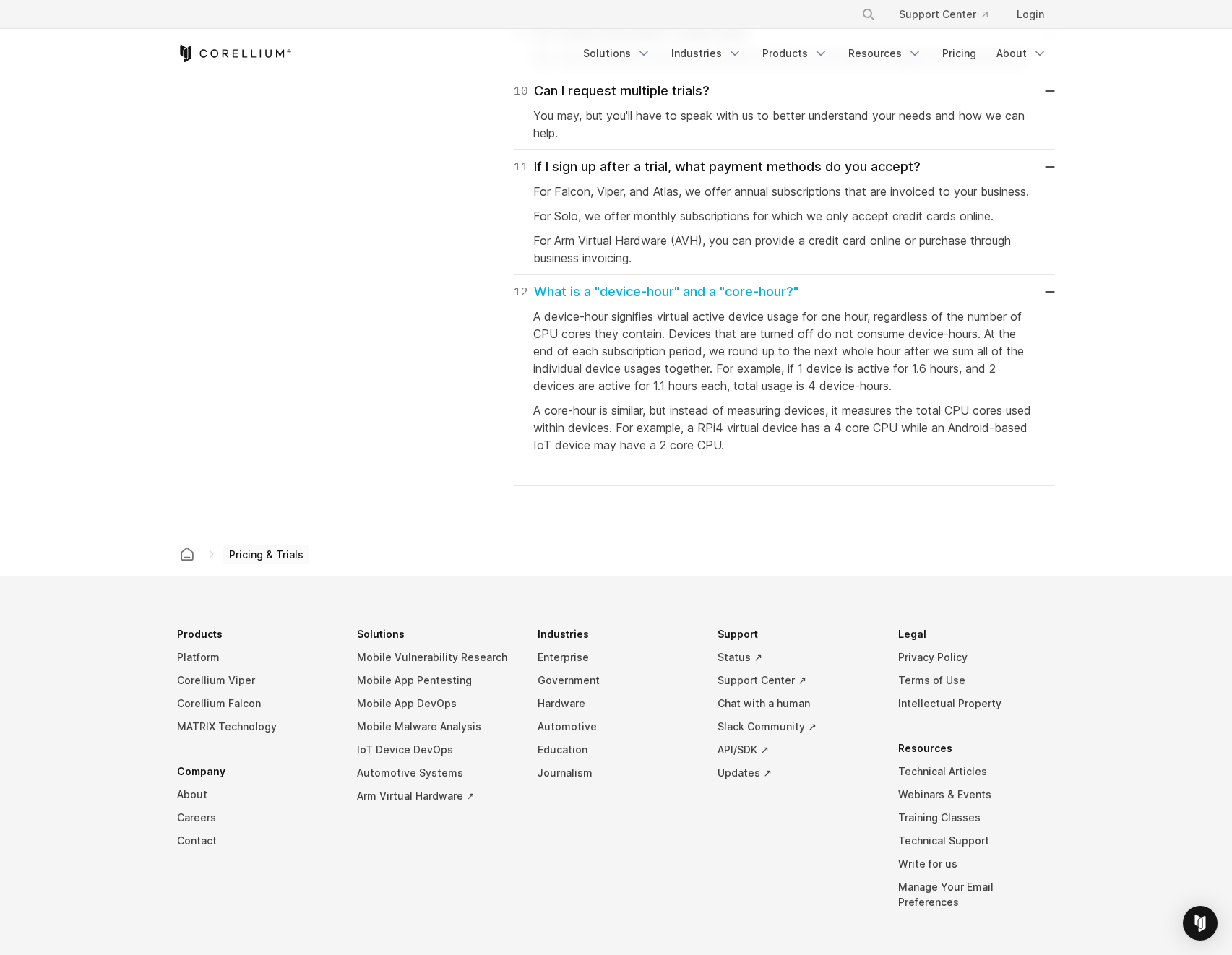
scroll to position [2638, 0]
